Goal: Information Seeking & Learning: Learn about a topic

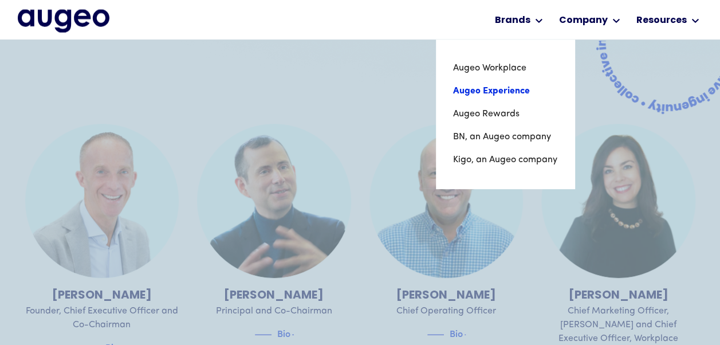
scroll to position [241, 0]
click at [497, 89] on link "Augeo Experience" at bounding box center [505, 91] width 104 height 23
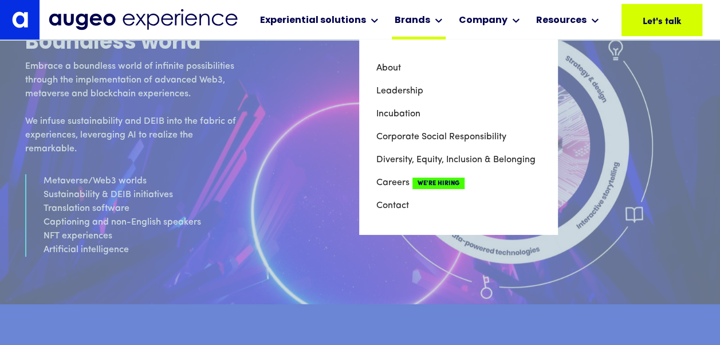
scroll to position [4077, 0]
click at [415, 62] on link "About" at bounding box center [459, 68] width 164 height 23
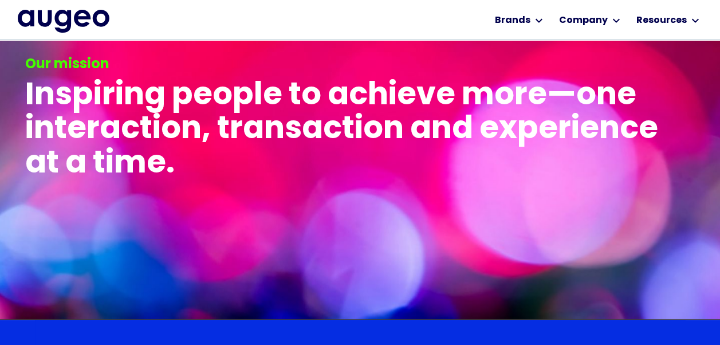
scroll to position [2116, 0]
